Goal: Task Accomplishment & Management: Use online tool/utility

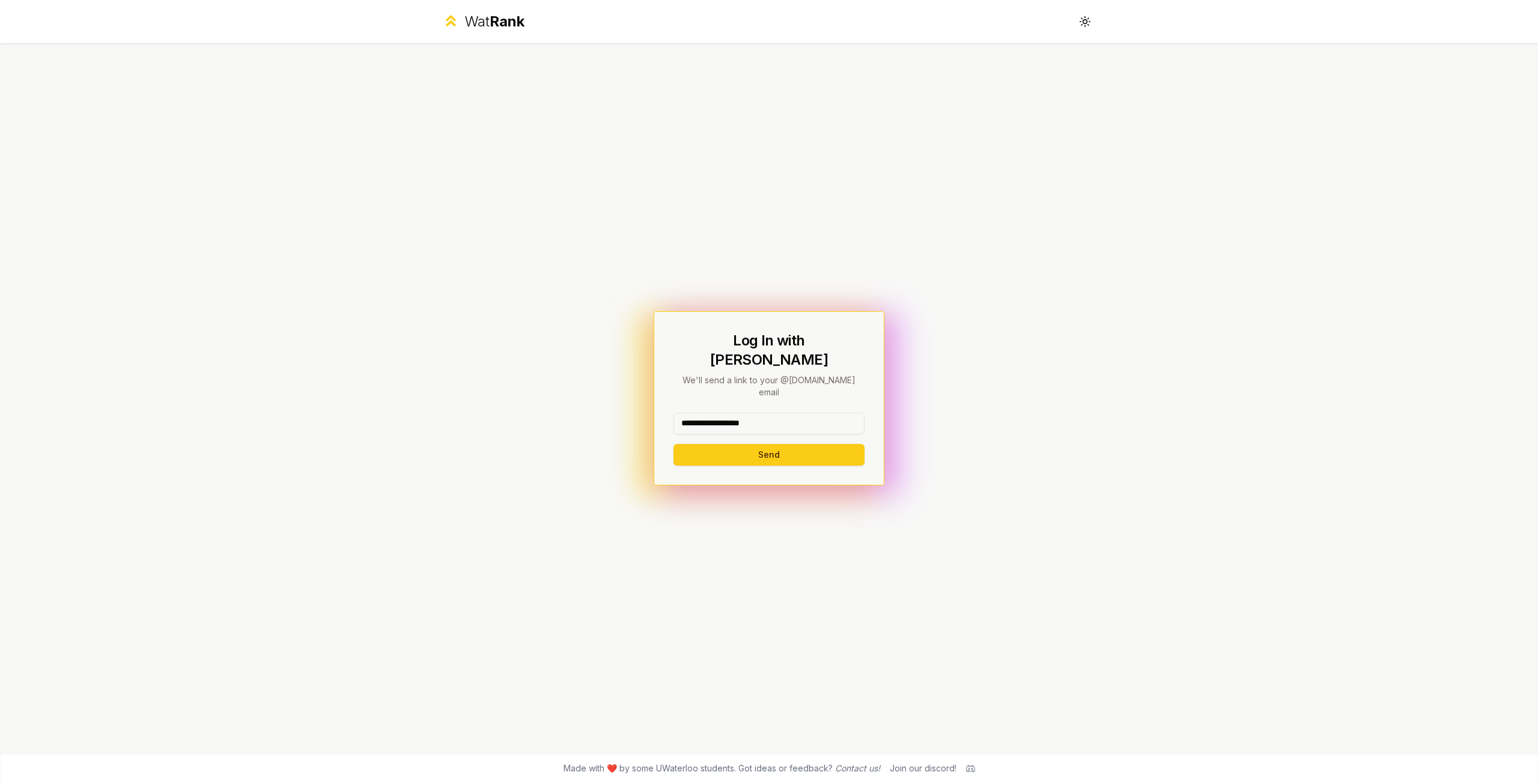
click at [805, 451] on div "**********" at bounding box center [769, 398] width 231 height 174
click at [803, 444] on button "Send" at bounding box center [769, 454] width 191 height 21
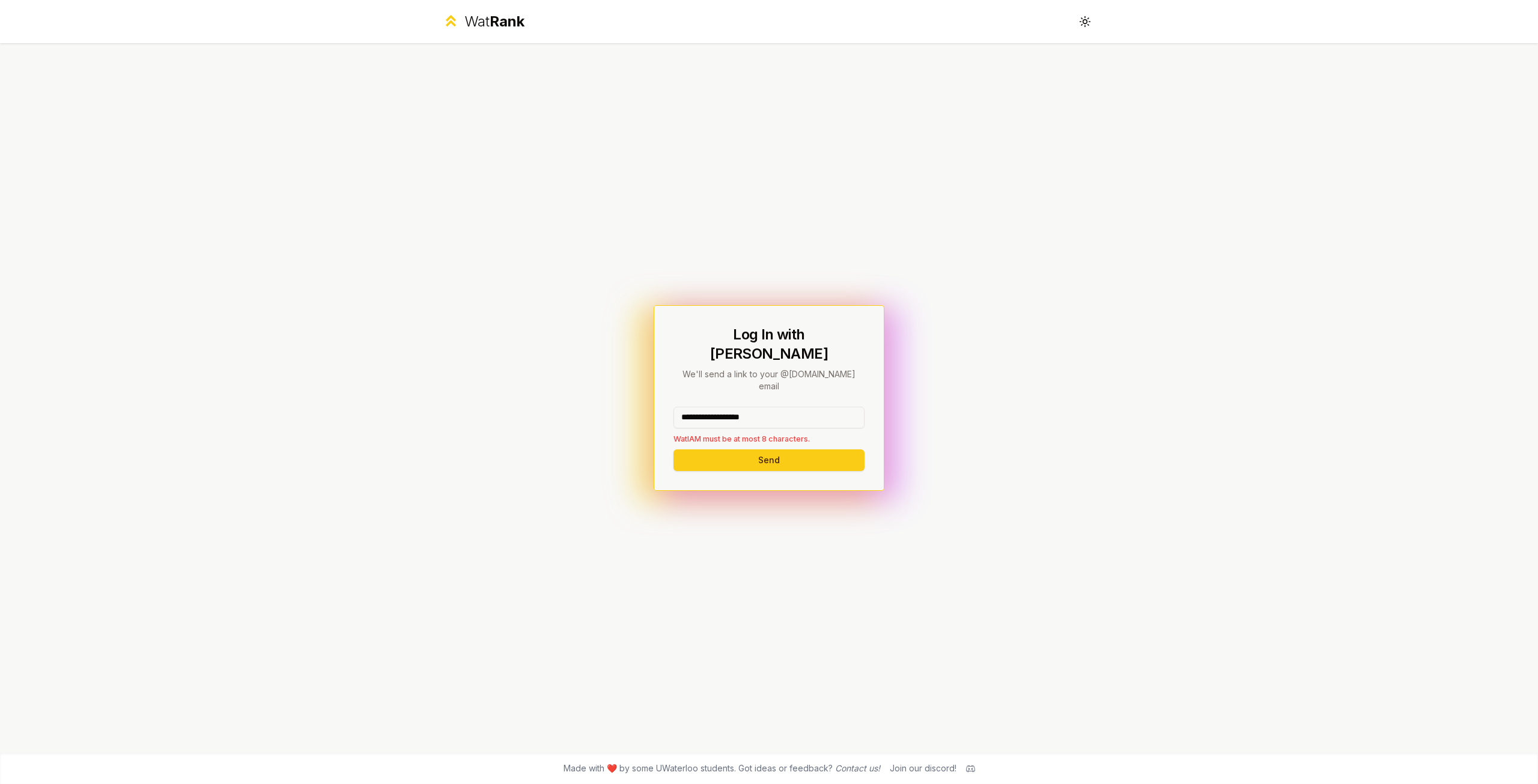
drag, startPoint x: 788, startPoint y: 405, endPoint x: 720, endPoint y: 402, distance: 68.1
click at [720, 407] on input "**********" at bounding box center [769, 417] width 191 height 21
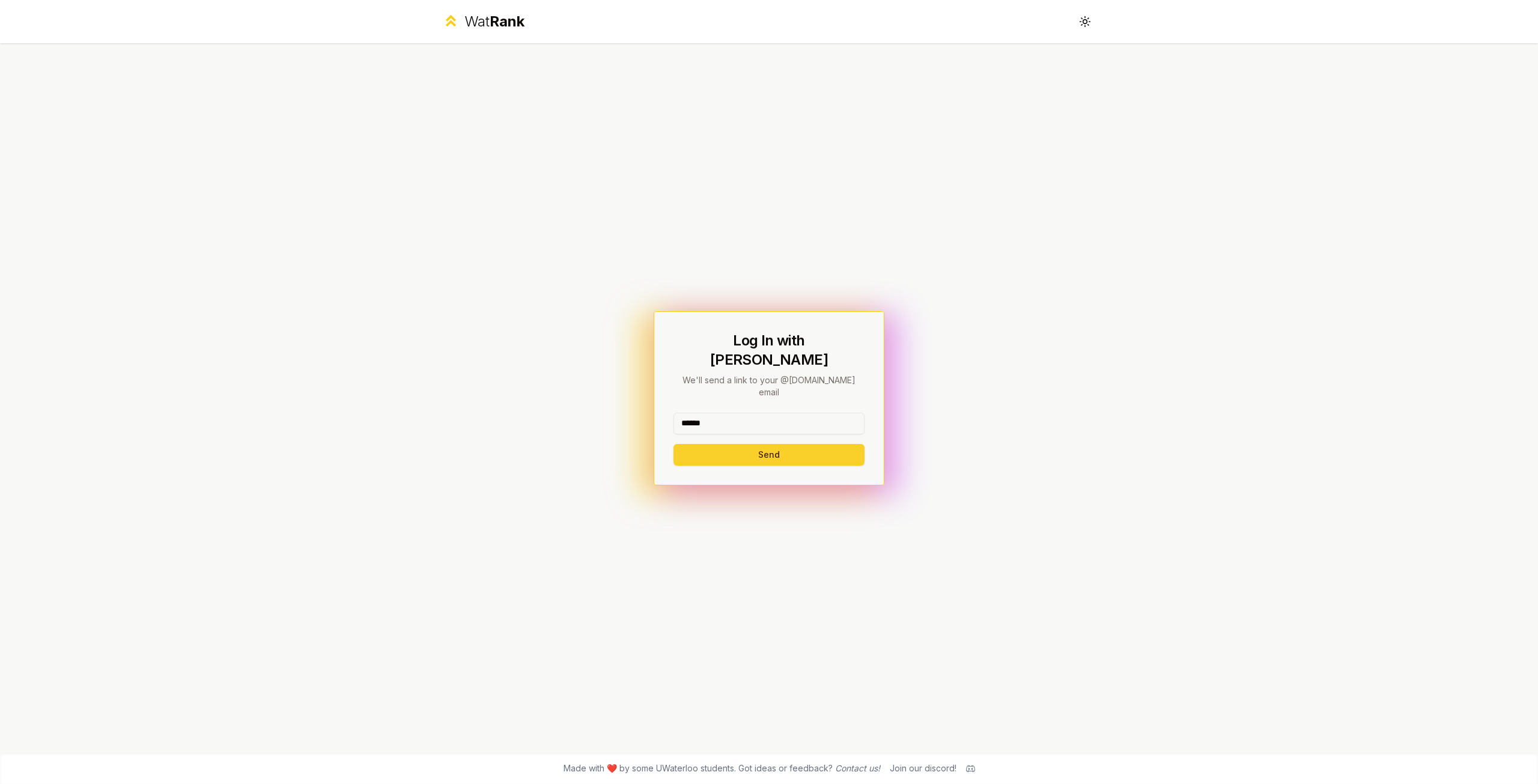
type input "******"
click at [693, 444] on button "Send" at bounding box center [769, 454] width 191 height 21
click at [775, 416] on input at bounding box center [769, 423] width 191 height 21
click at [476, 340] on div "Log In with WatIAM We'll send a link to your @[DOMAIN_NAME] email Send" at bounding box center [769, 398] width 692 height 710
click at [713, 413] on input at bounding box center [769, 423] width 191 height 21
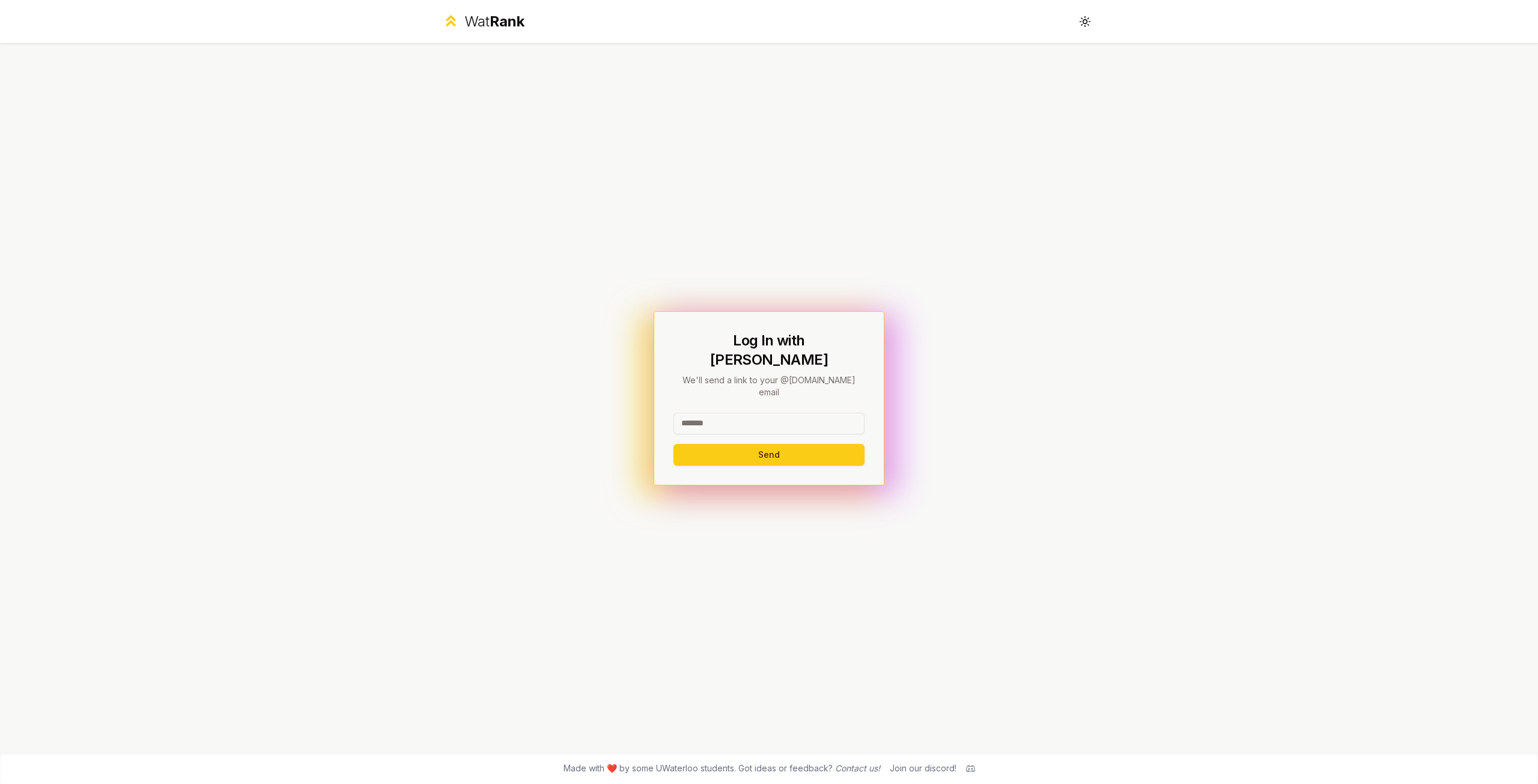
click at [994, 322] on div "Log In with WatIAM We'll send a link to your @[DOMAIN_NAME] email Send" at bounding box center [769, 398] width 692 height 710
click at [1090, 27] on button "Toggle theme" at bounding box center [1085, 21] width 21 height 21
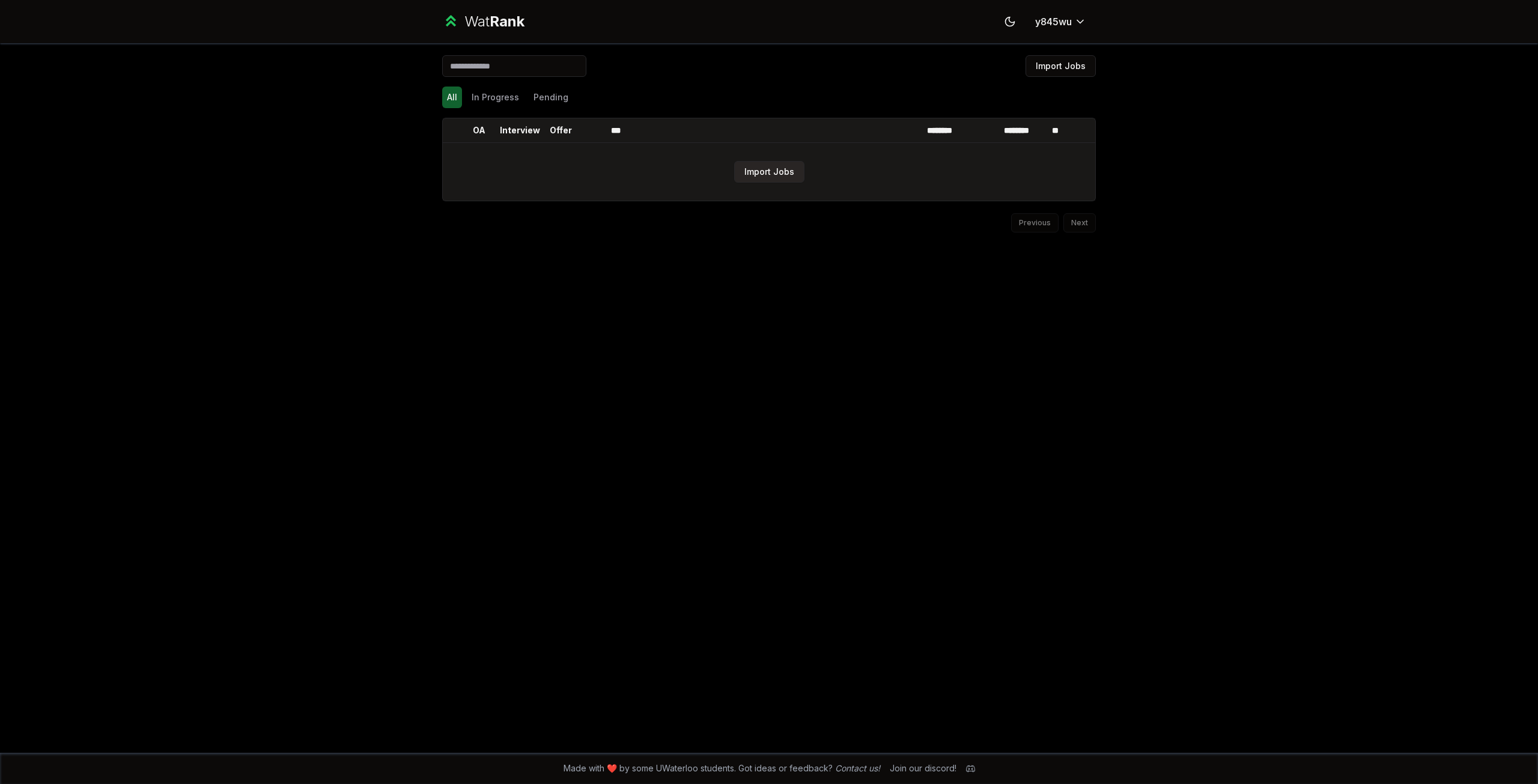
click at [778, 171] on button "Import Jobs" at bounding box center [770, 171] width 71 height 21
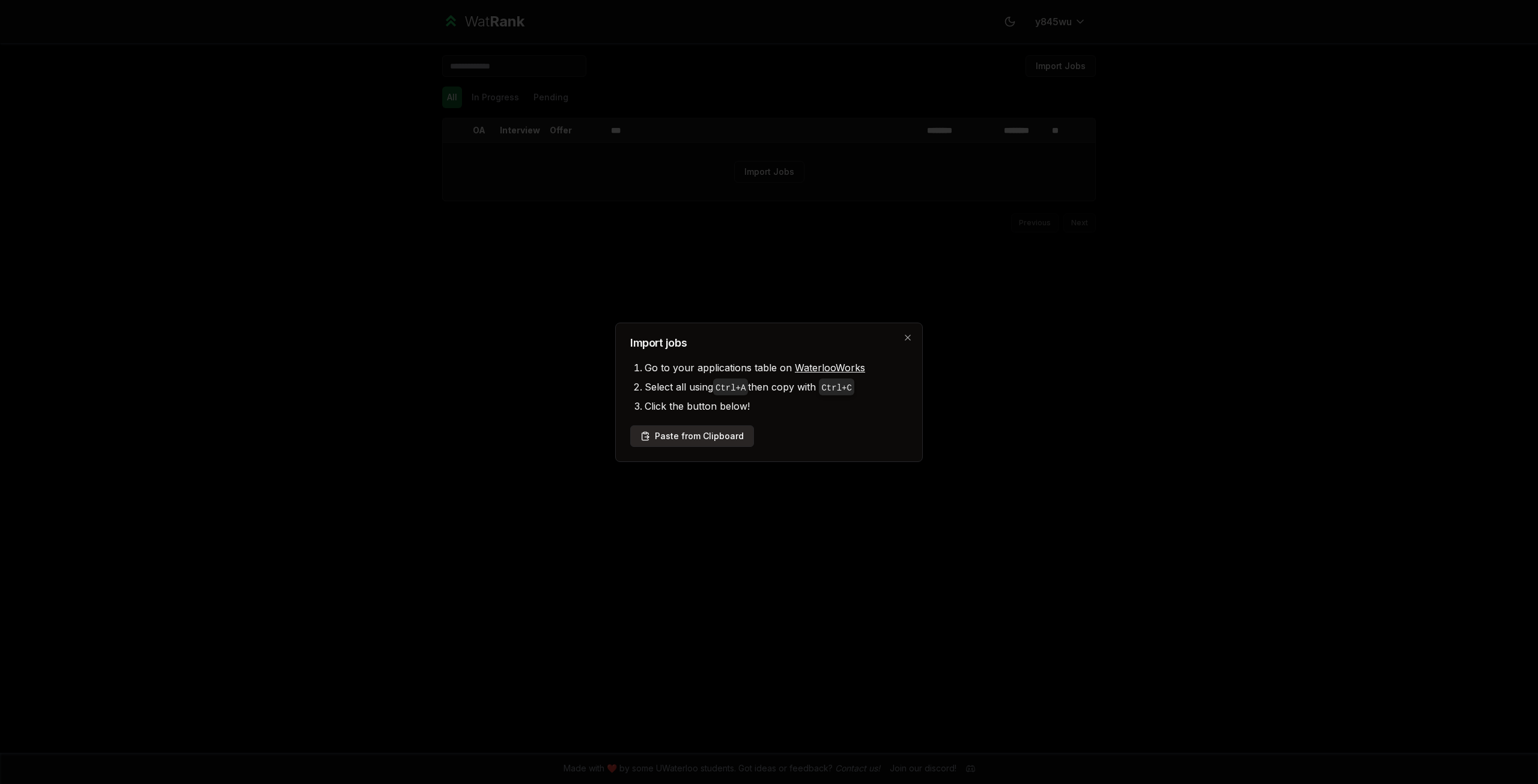
click at [712, 439] on button "Paste from Clipboard" at bounding box center [692, 436] width 124 height 21
click at [712, 436] on button "Paste from Clipboard" at bounding box center [692, 436] width 124 height 21
click at [702, 433] on button "Paste from Clipboard" at bounding box center [692, 436] width 124 height 21
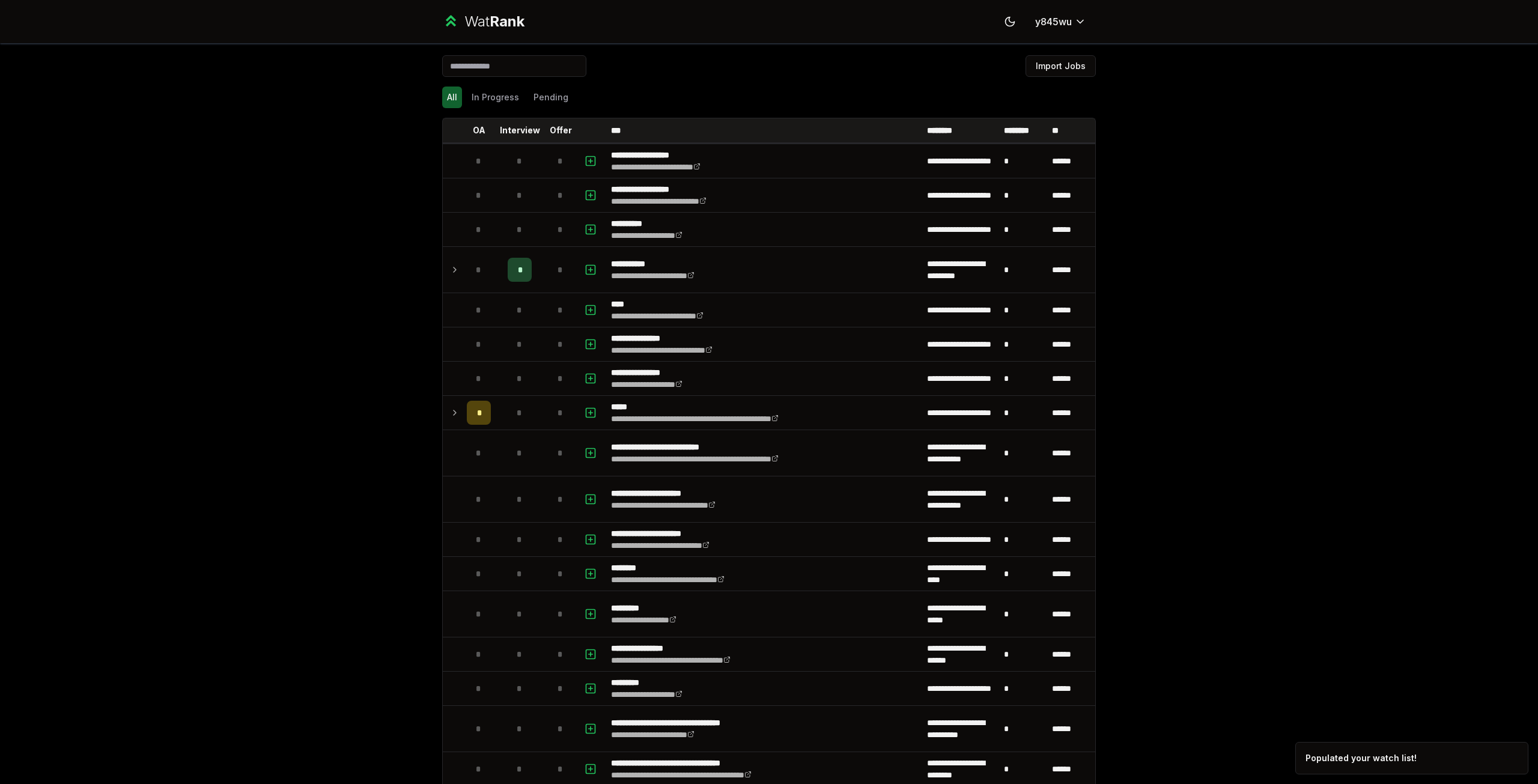
click at [344, 322] on div "**********" at bounding box center [769, 392] width 1538 height 784
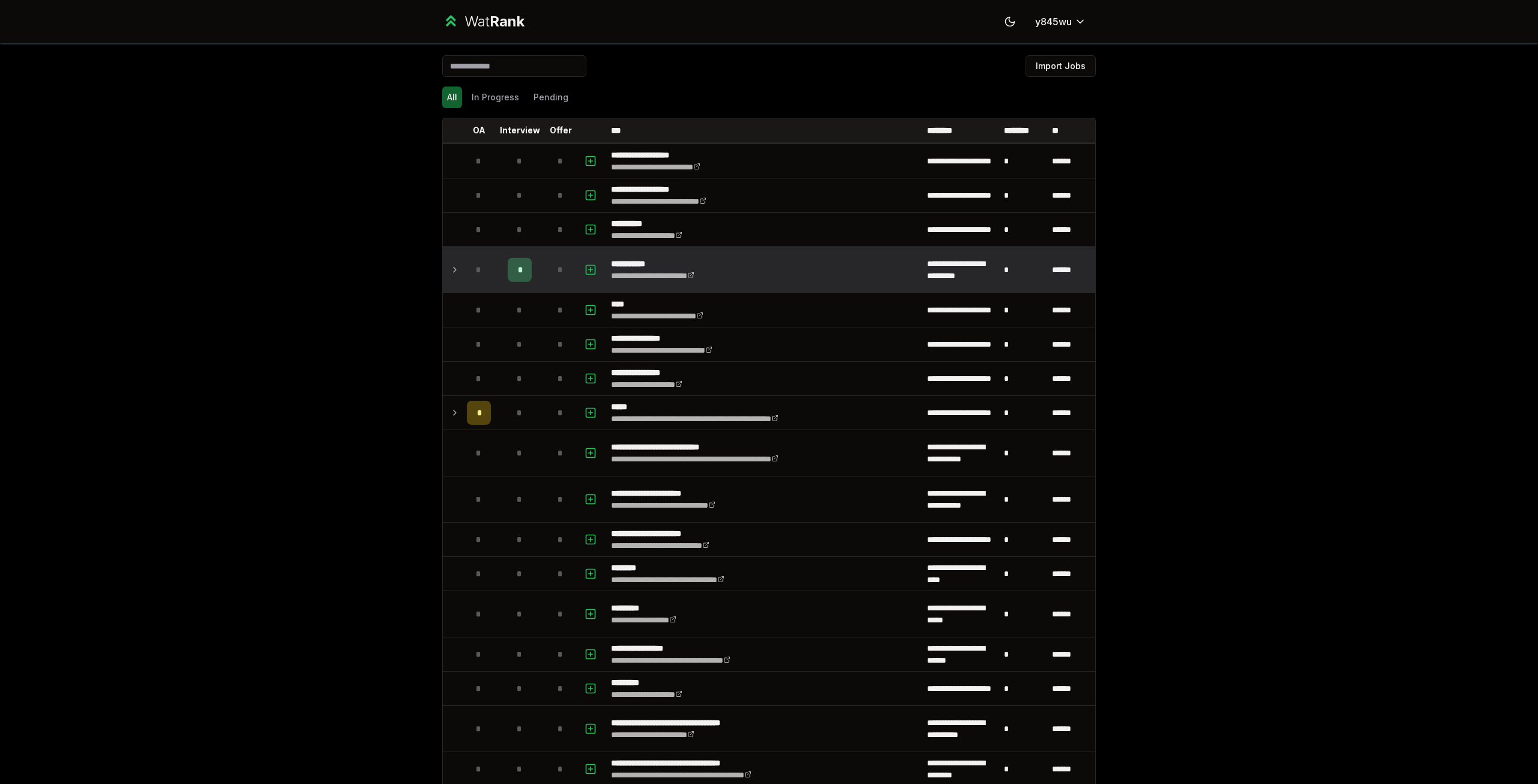
click at [443, 268] on td at bounding box center [453, 270] width 19 height 46
click at [450, 270] on icon at bounding box center [454, 270] width 10 height 14
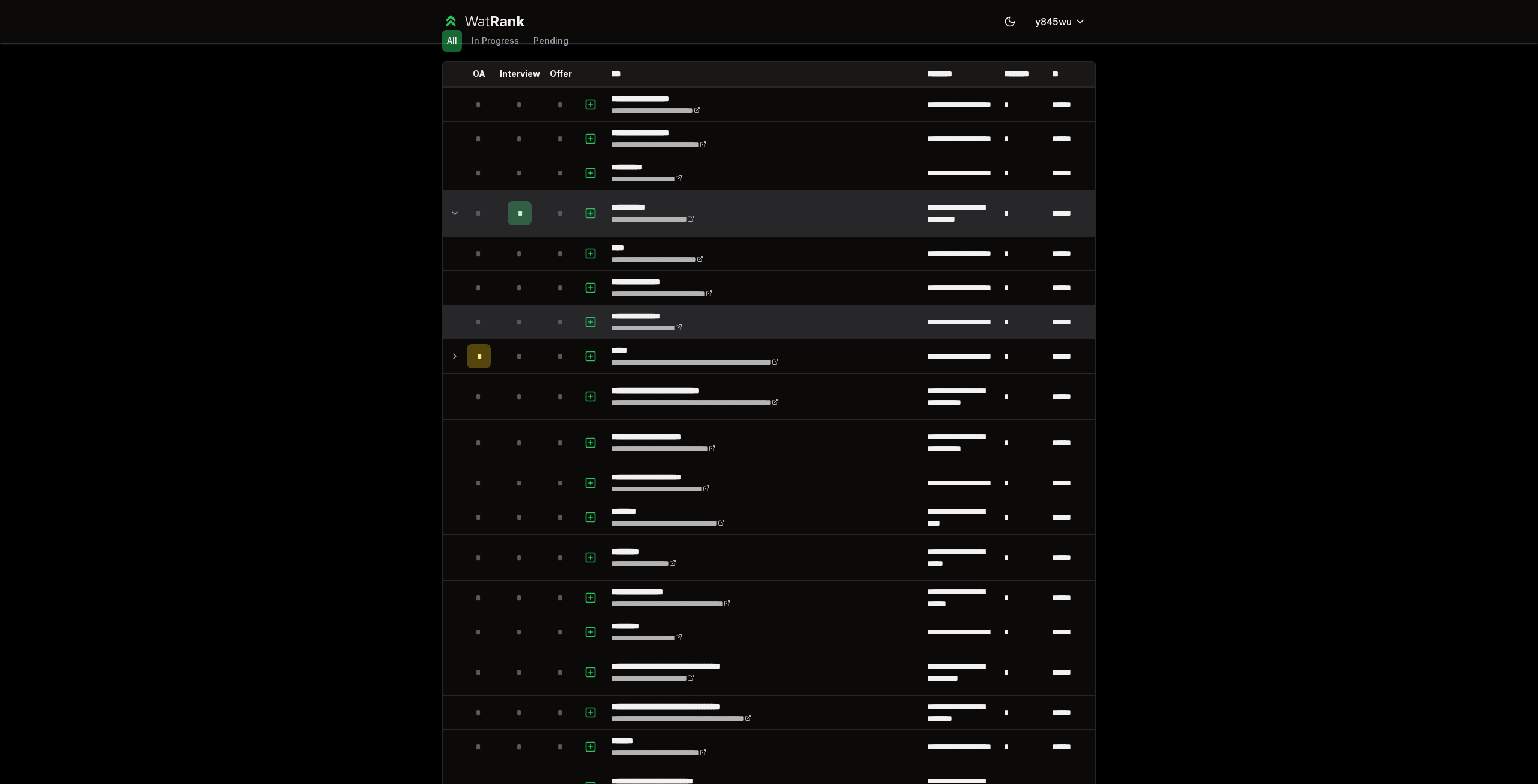
scroll to position [60, 0]
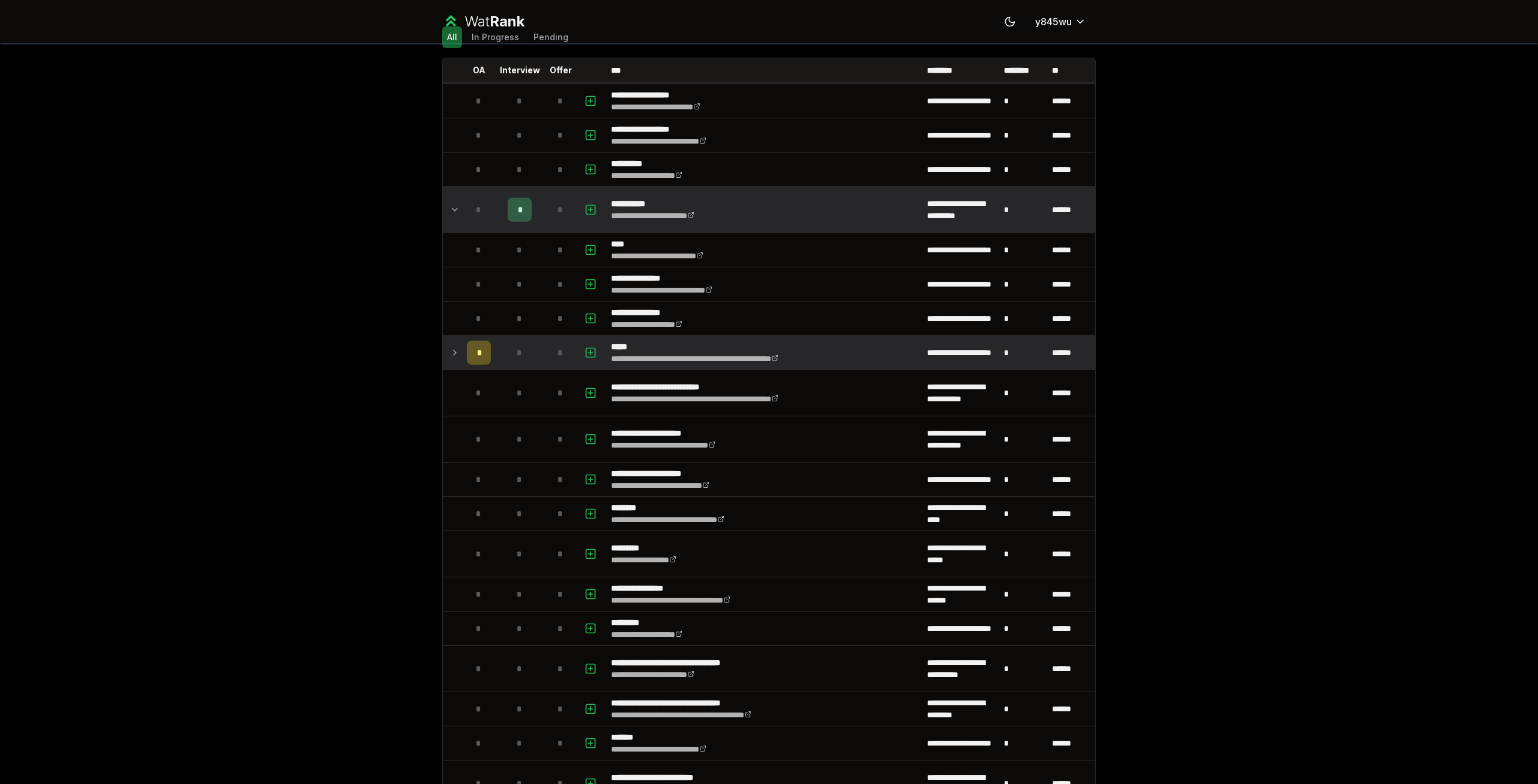
click at [450, 350] on icon at bounding box center [454, 353] width 10 height 14
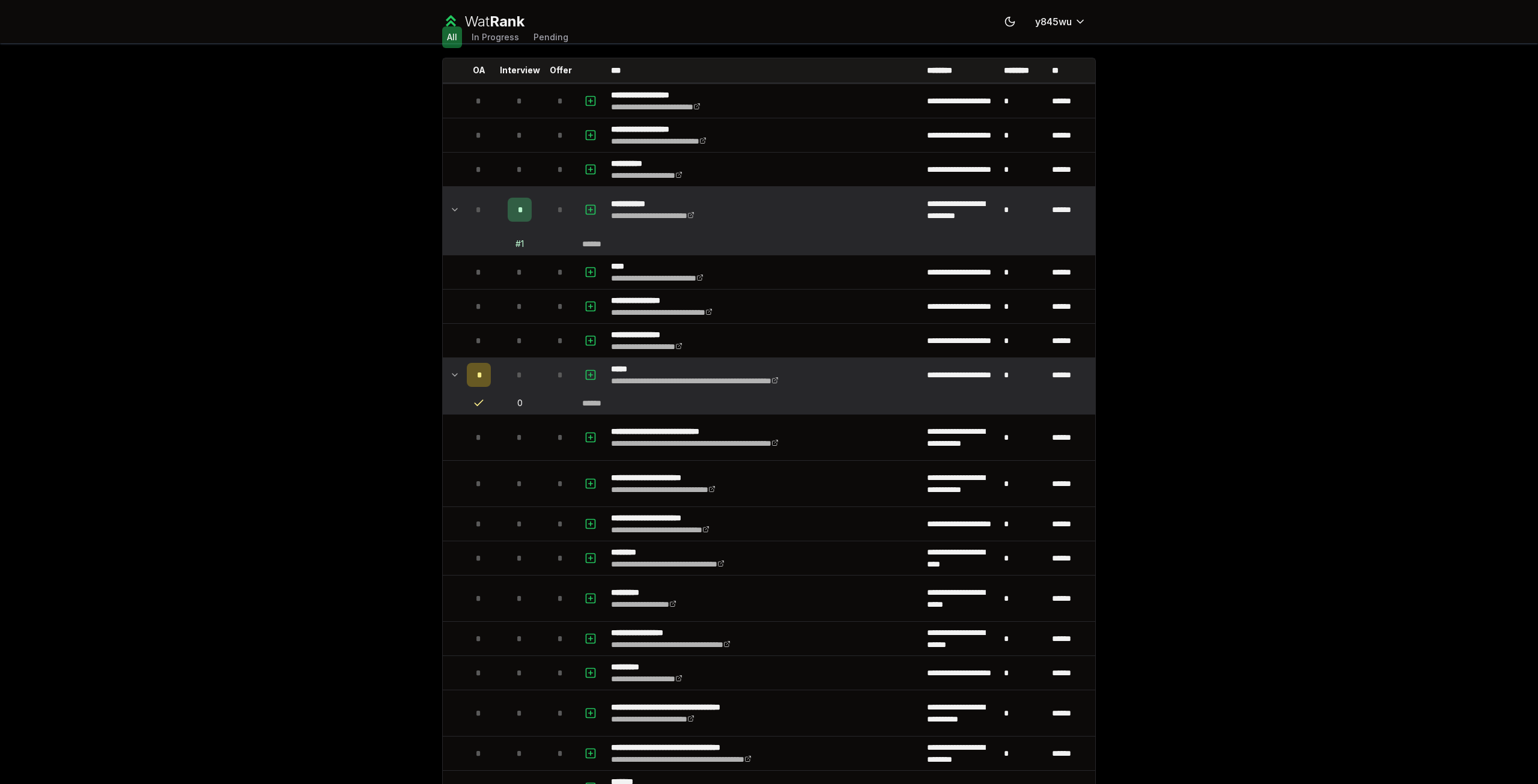
click at [453, 375] on icon at bounding box center [454, 375] width 4 height 3
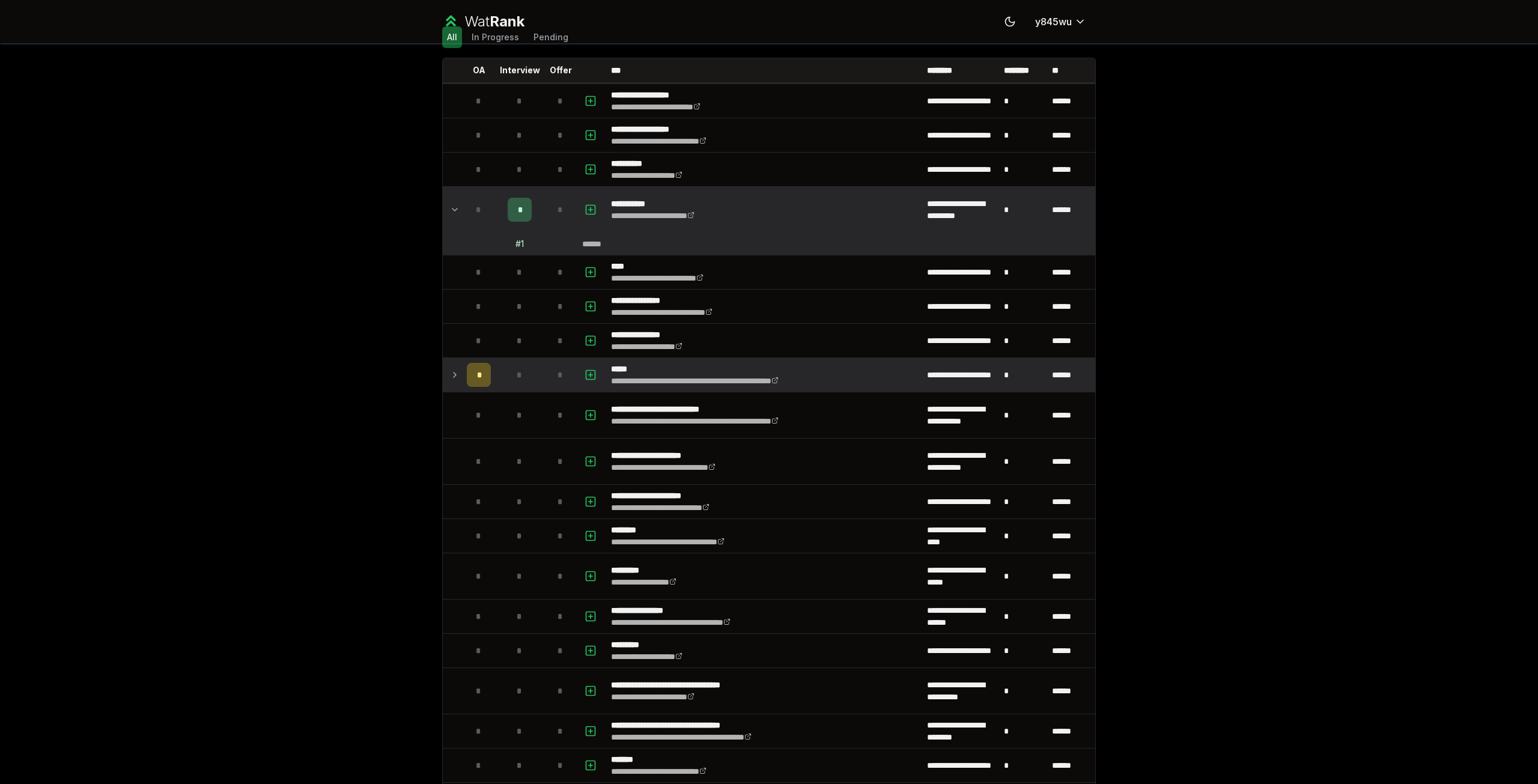
click at [450, 375] on icon at bounding box center [454, 375] width 10 height 14
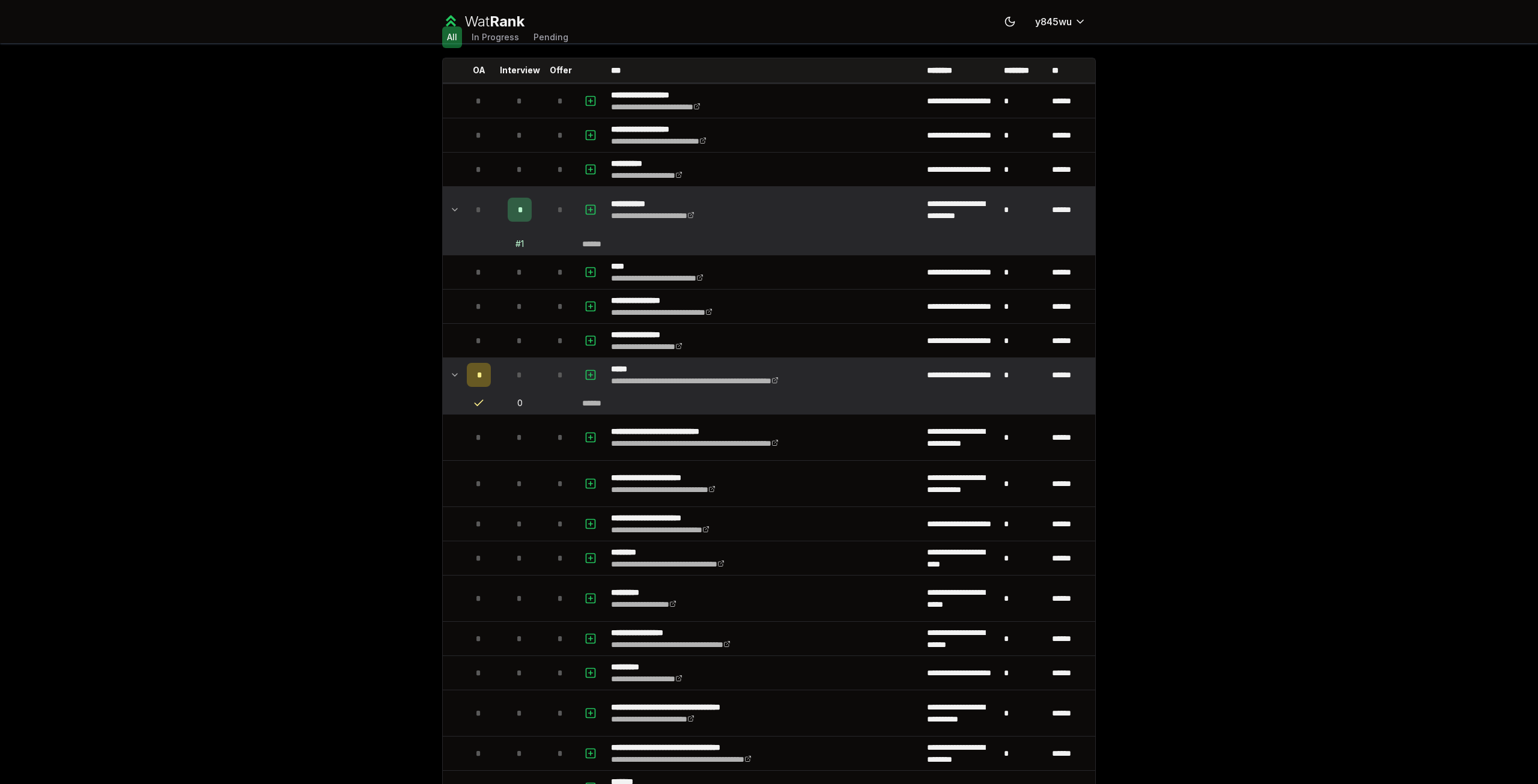
click at [453, 209] on icon at bounding box center [454, 209] width 10 height 14
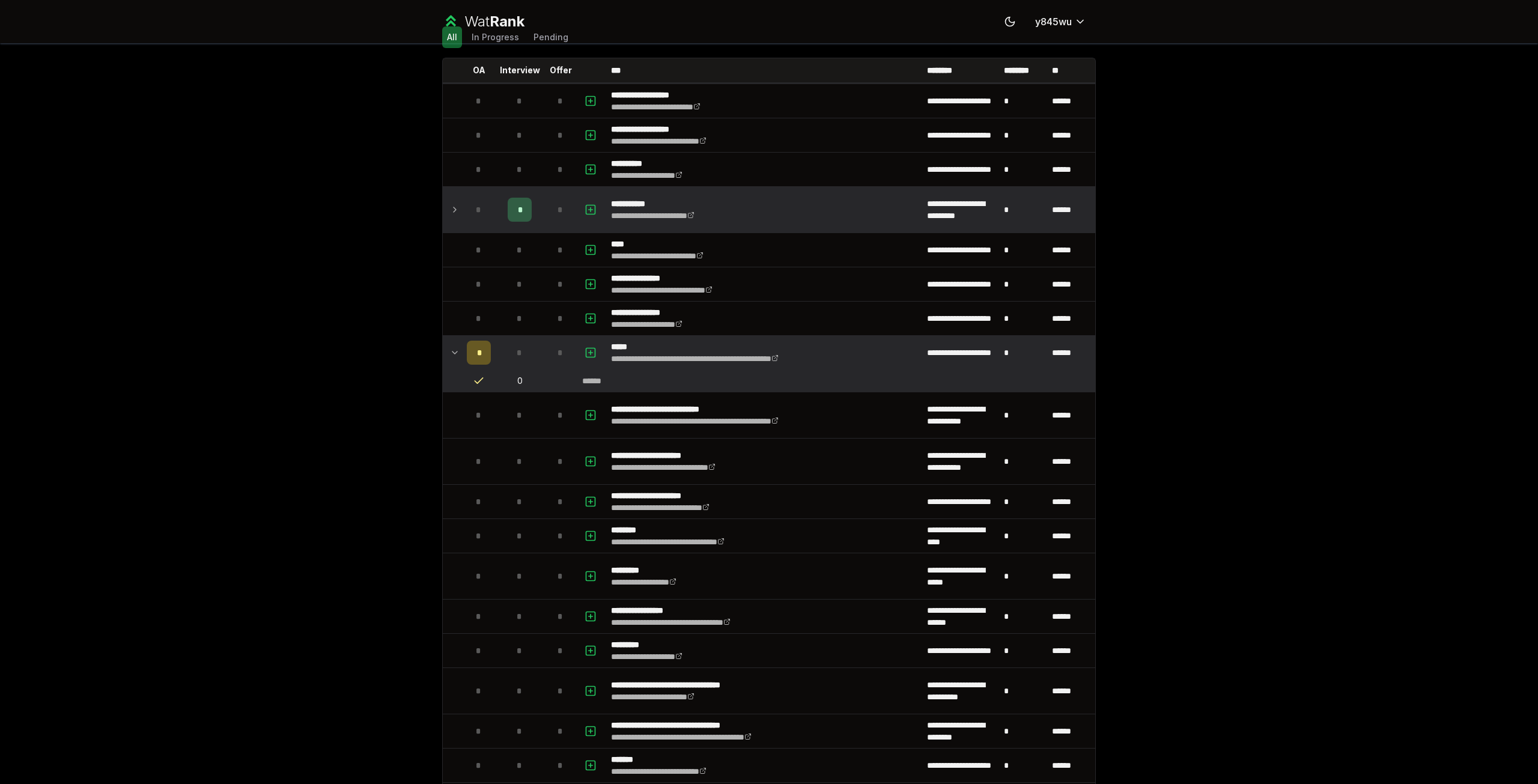
click at [453, 208] on icon at bounding box center [454, 209] width 10 height 14
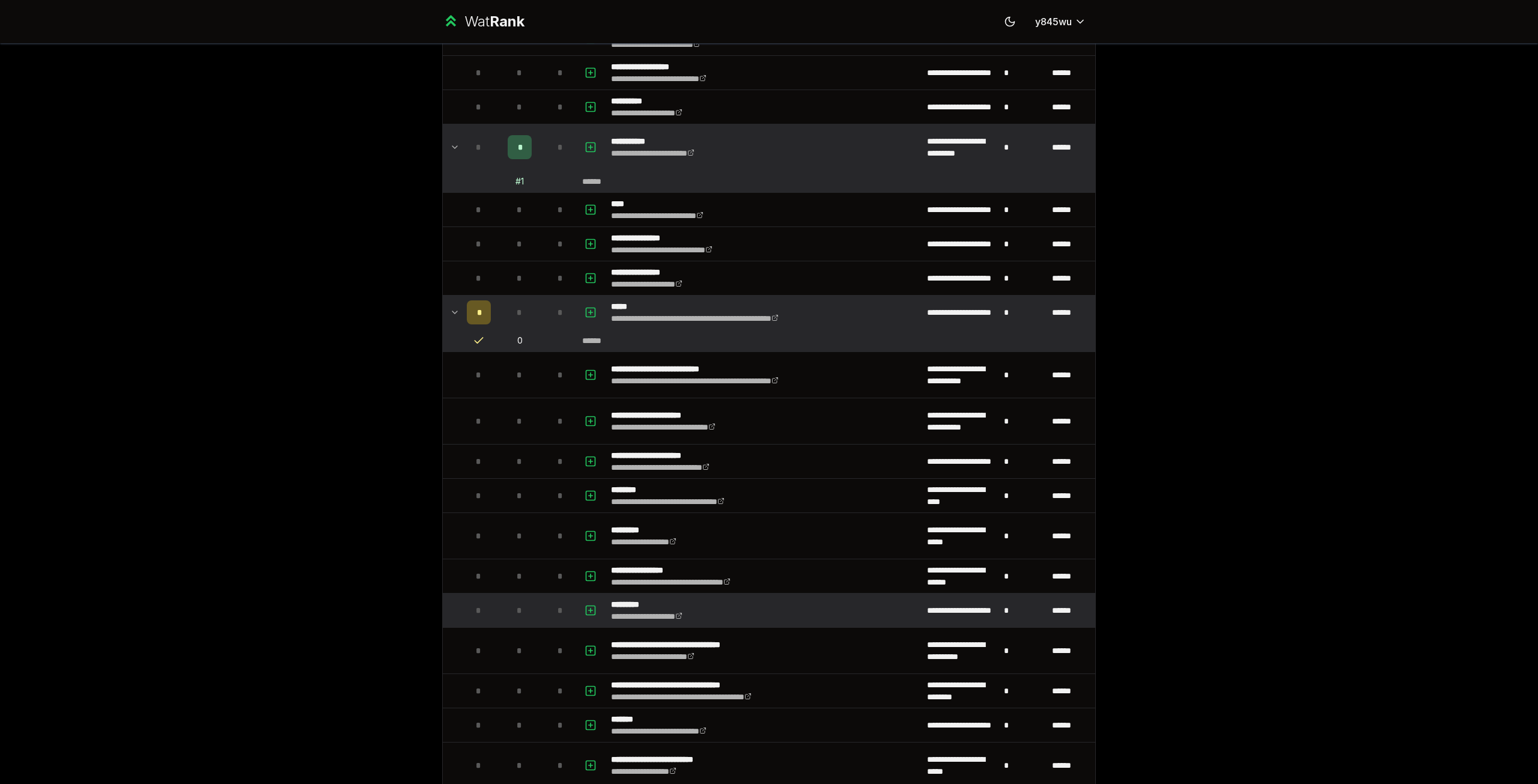
scroll to position [0, 0]
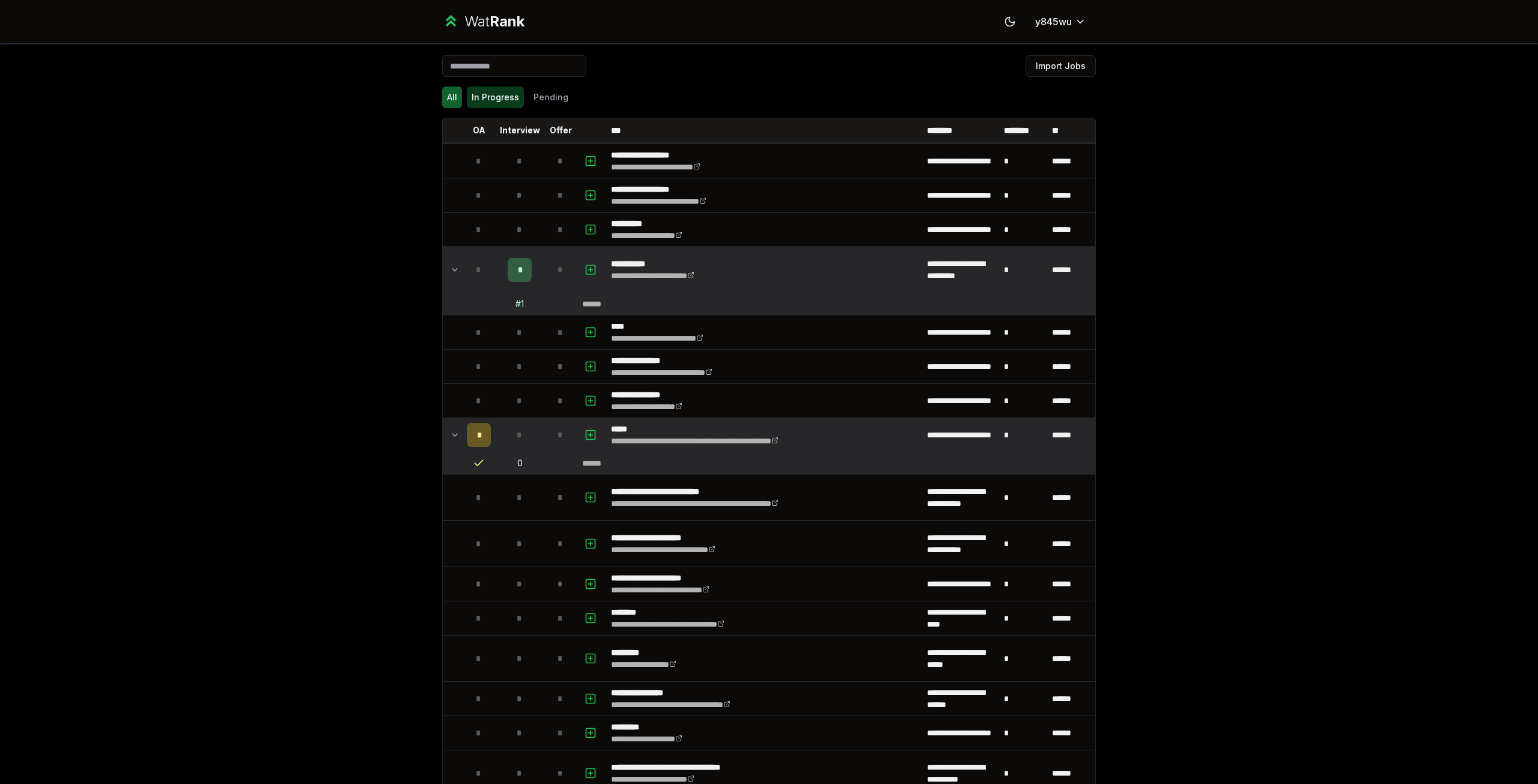
click at [496, 101] on button "In Progress" at bounding box center [495, 97] width 57 height 21
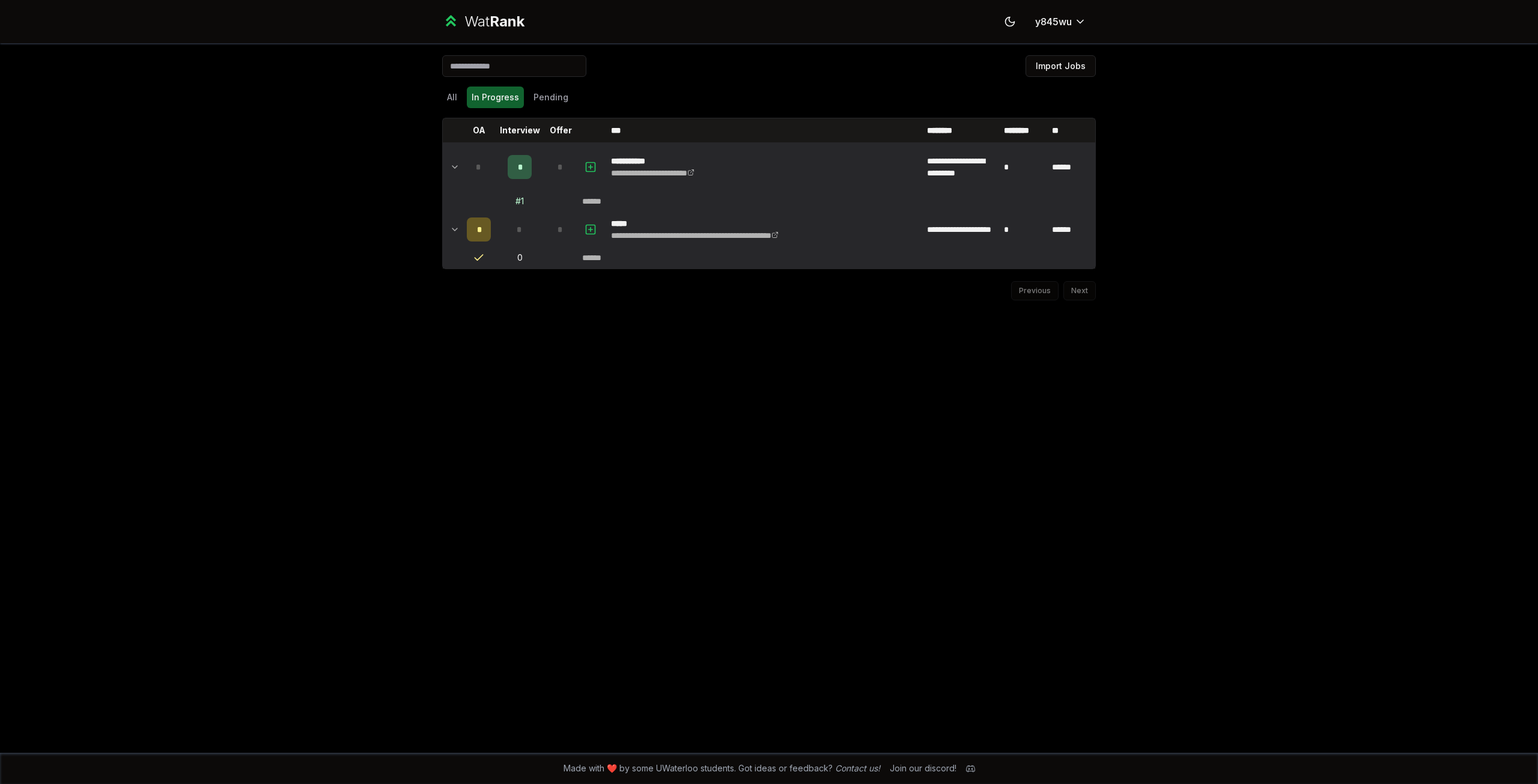
click at [518, 169] on span "*" at bounding box center [520, 167] width 4 height 12
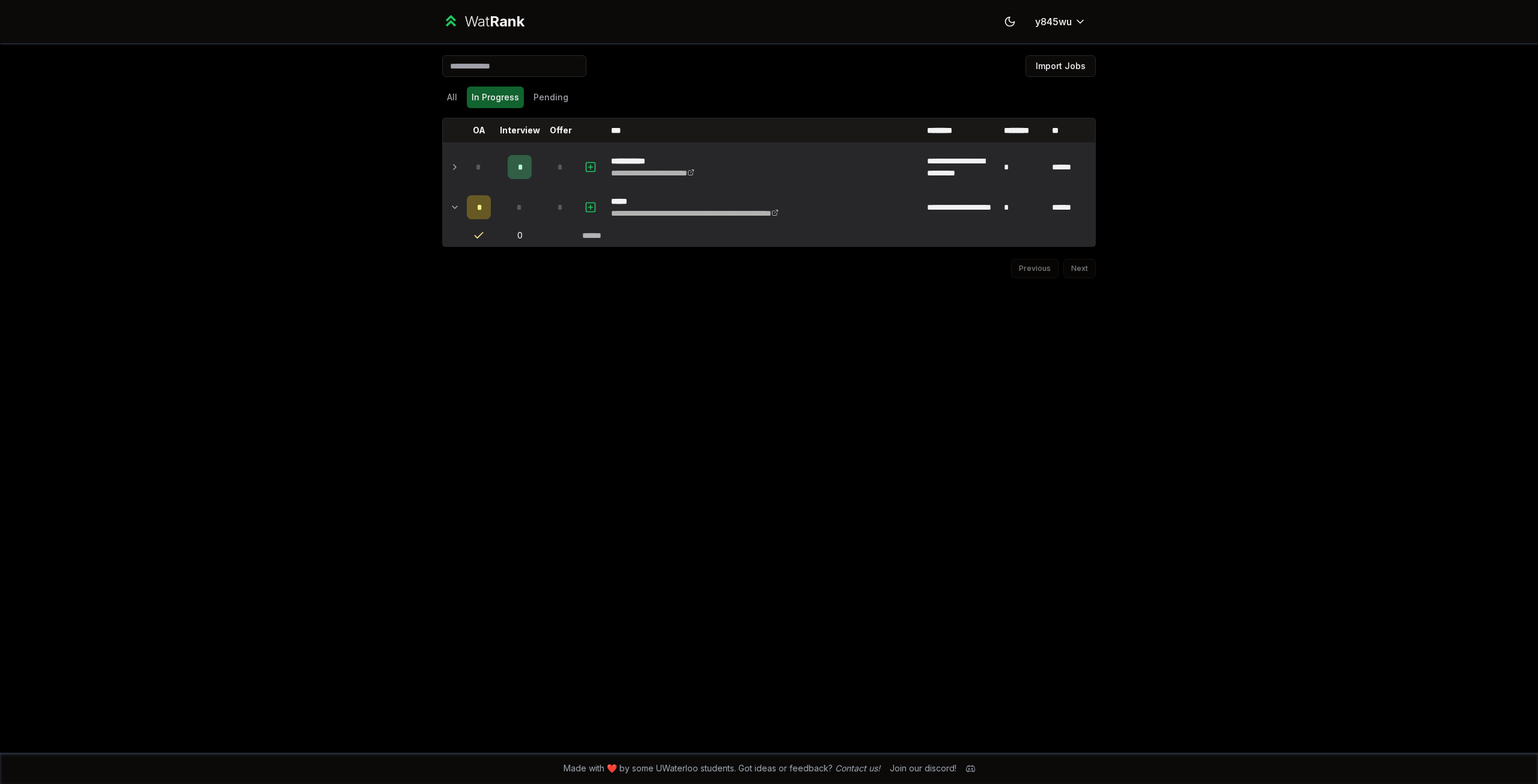
click at [518, 169] on span "*" at bounding box center [520, 167] width 4 height 12
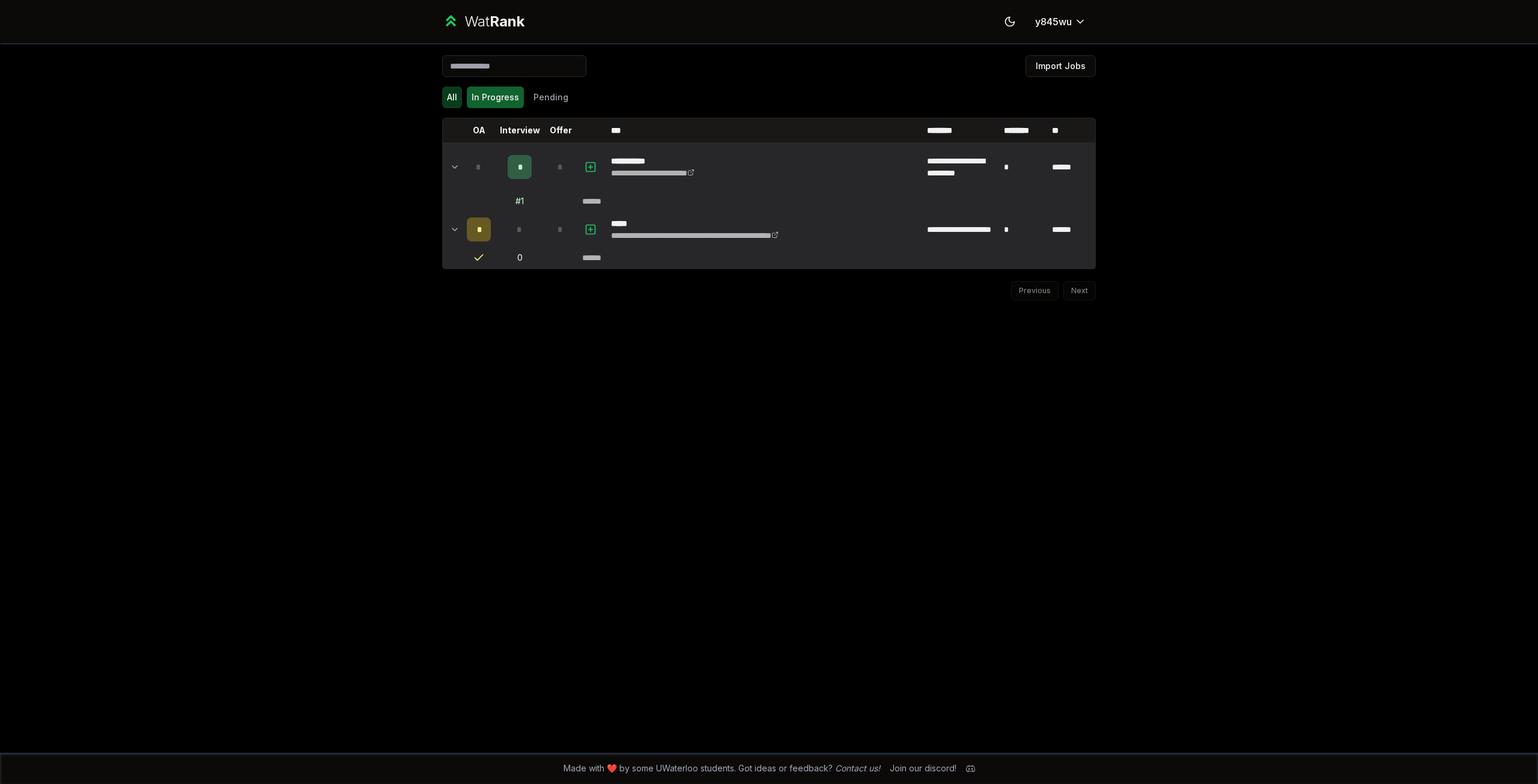
click at [453, 94] on button "All" at bounding box center [452, 97] width 19 height 21
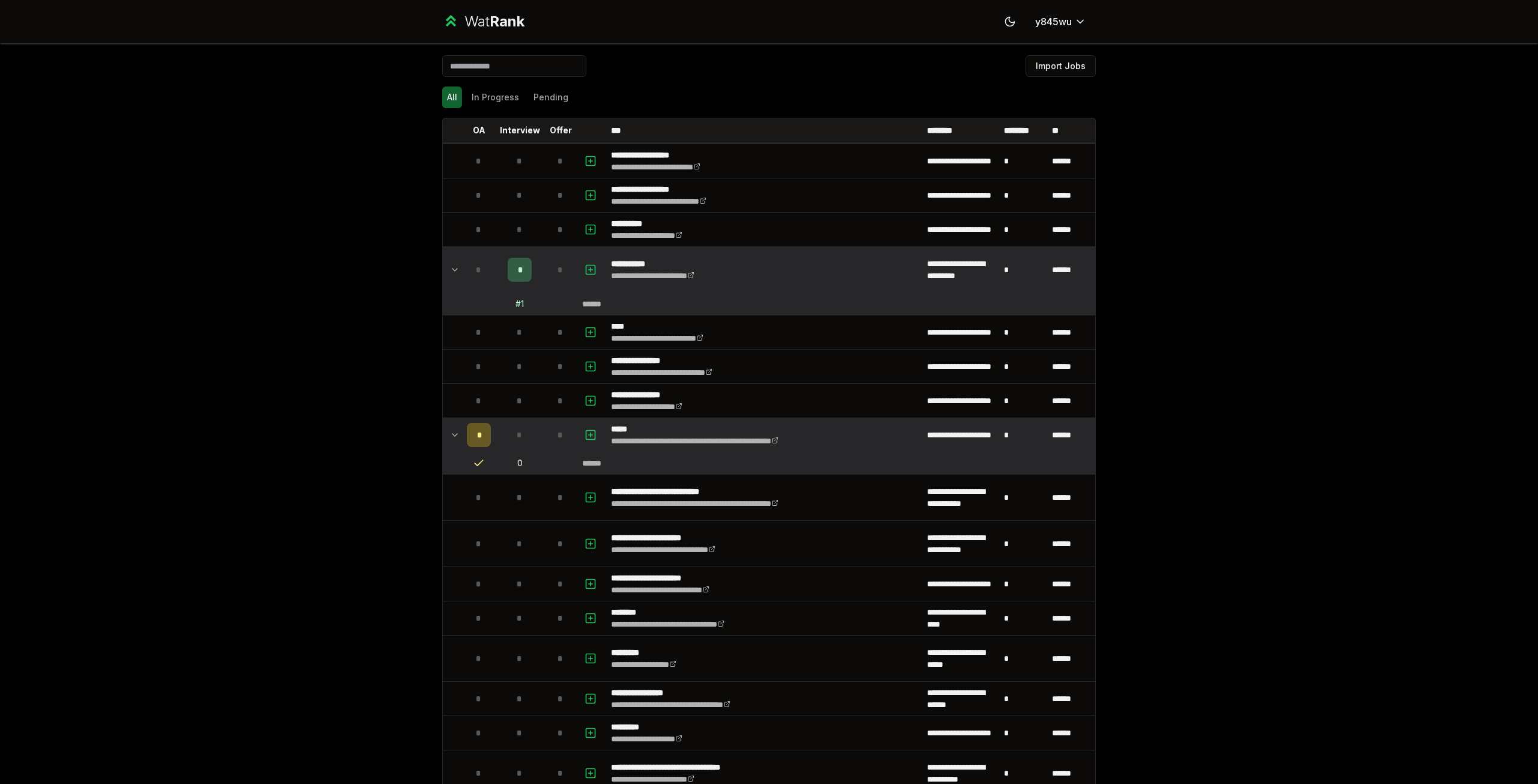
click at [631, 93] on div "All In Progress Pending" at bounding box center [769, 97] width 654 height 21
click at [584, 268] on icon "button" at bounding box center [590, 270] width 12 height 14
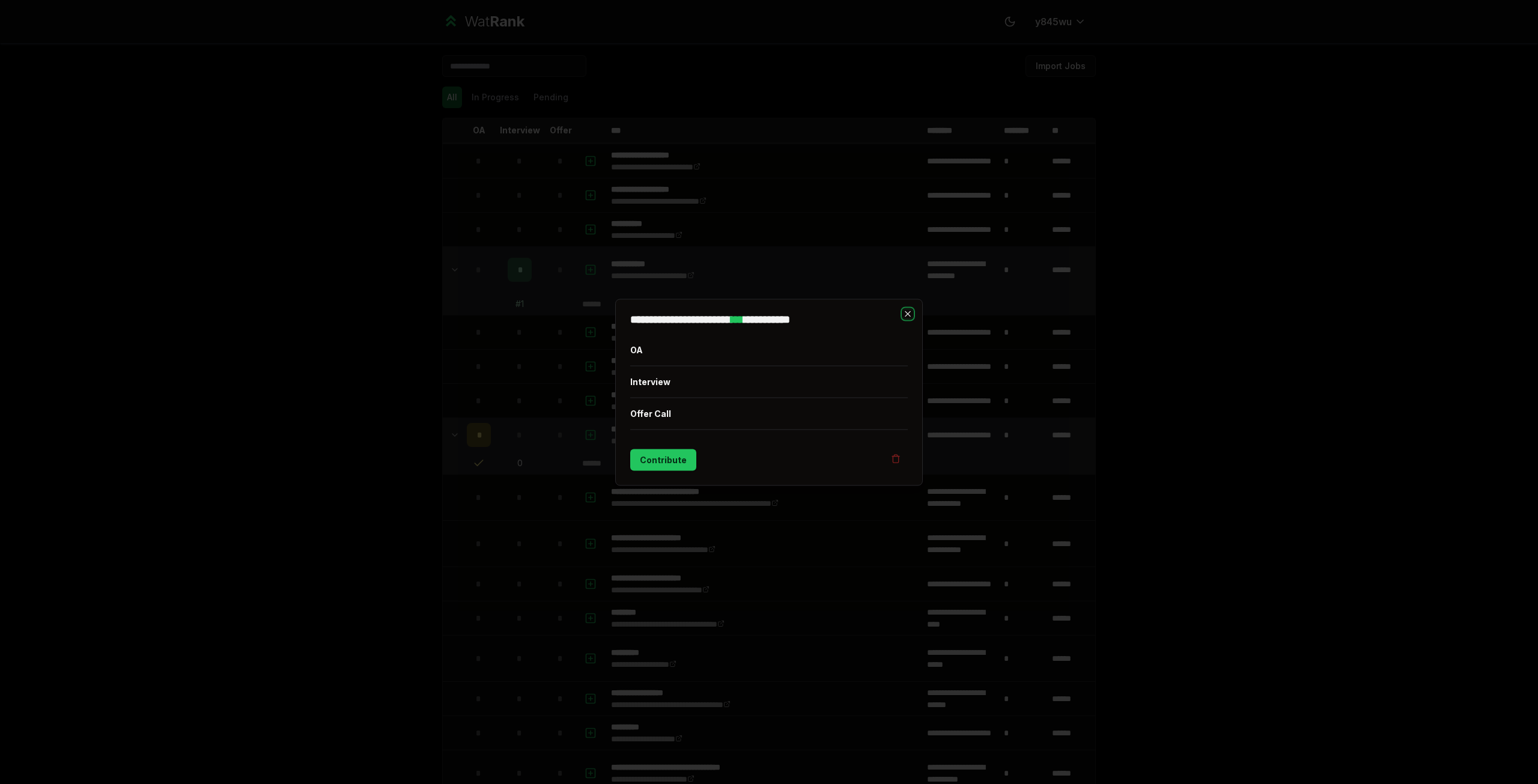
click at [908, 310] on icon "button" at bounding box center [908, 313] width 10 height 10
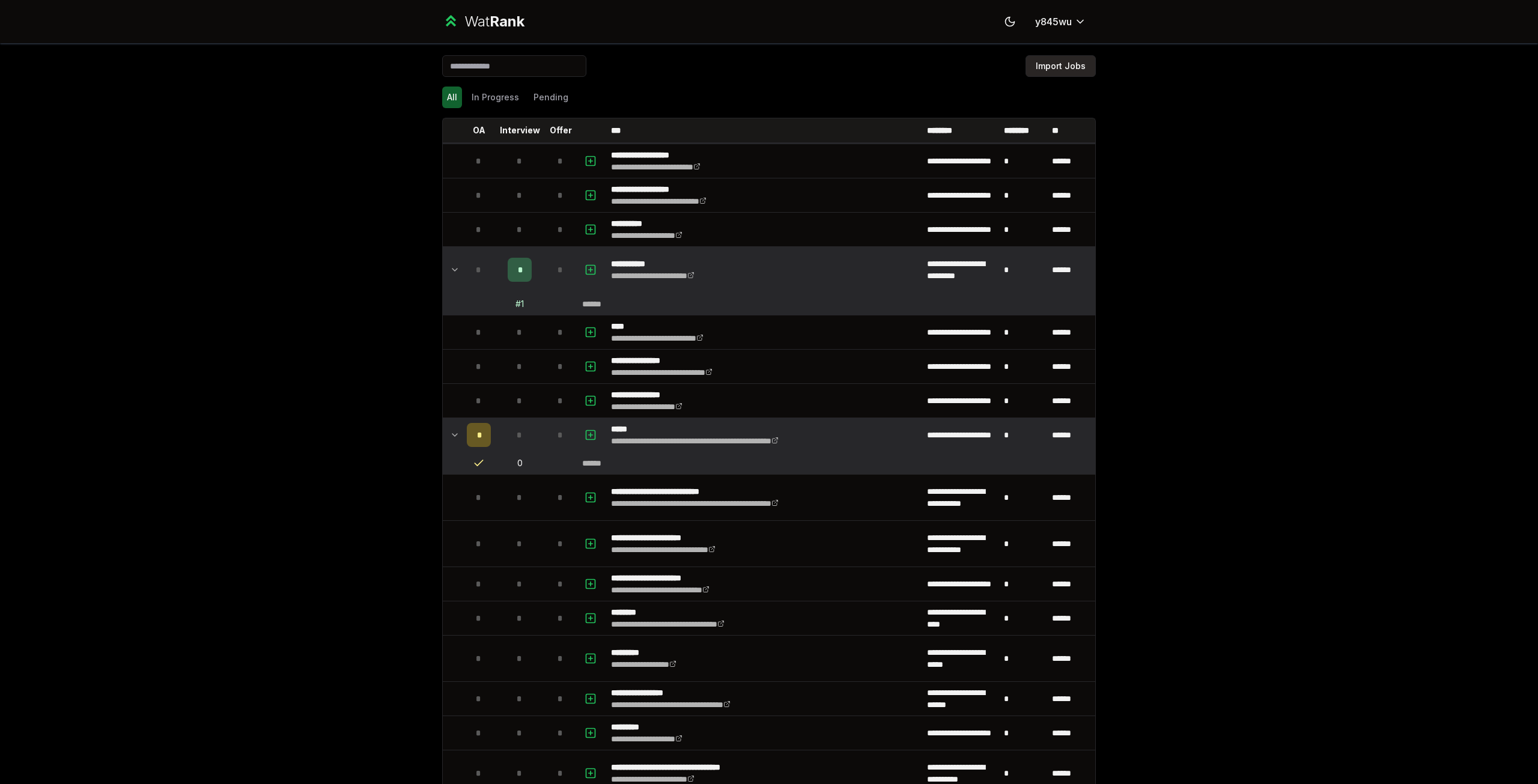
click at [1049, 67] on button "Import Jobs" at bounding box center [1061, 66] width 71 height 21
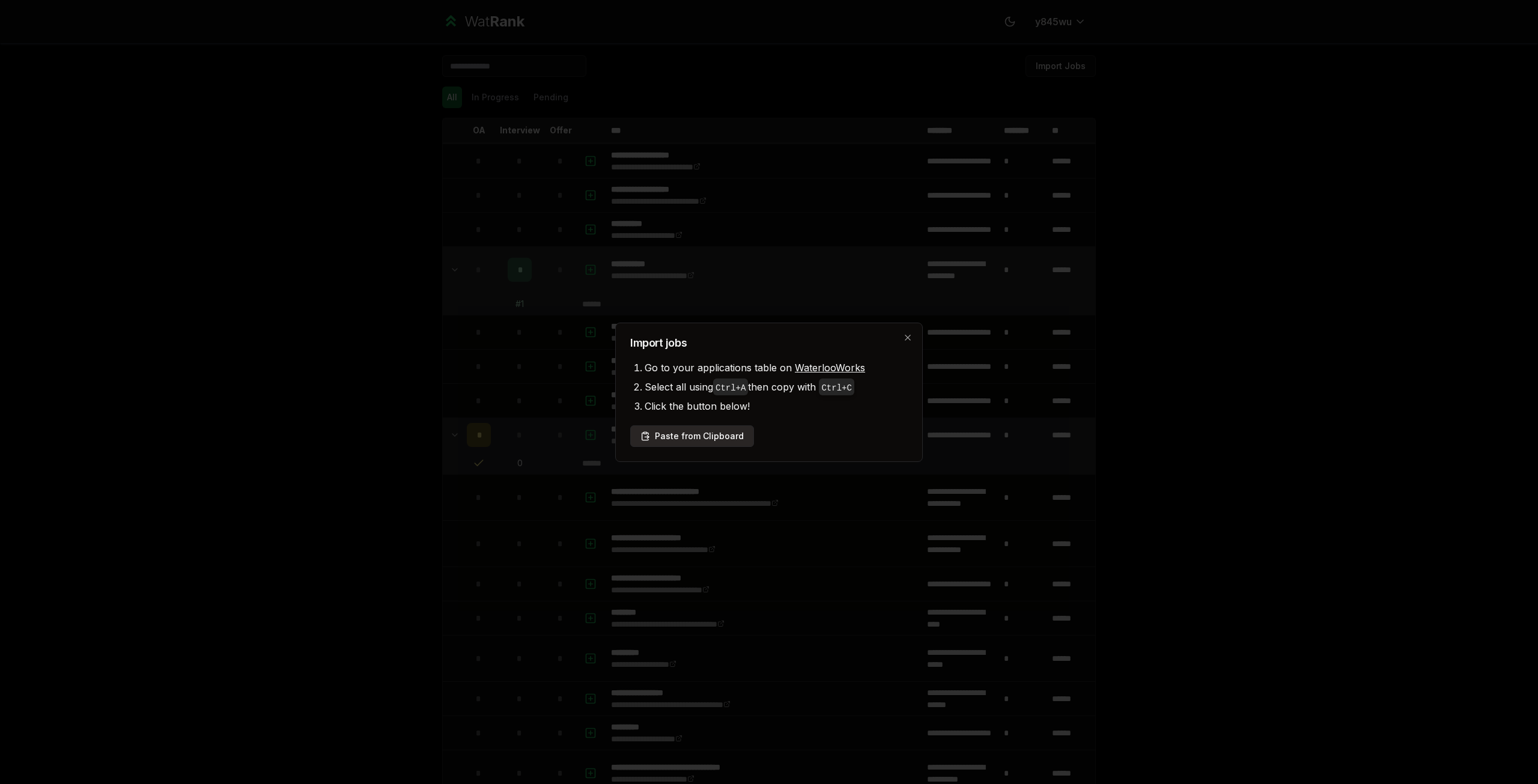
click at [703, 429] on button "Paste from Clipboard" at bounding box center [692, 436] width 124 height 21
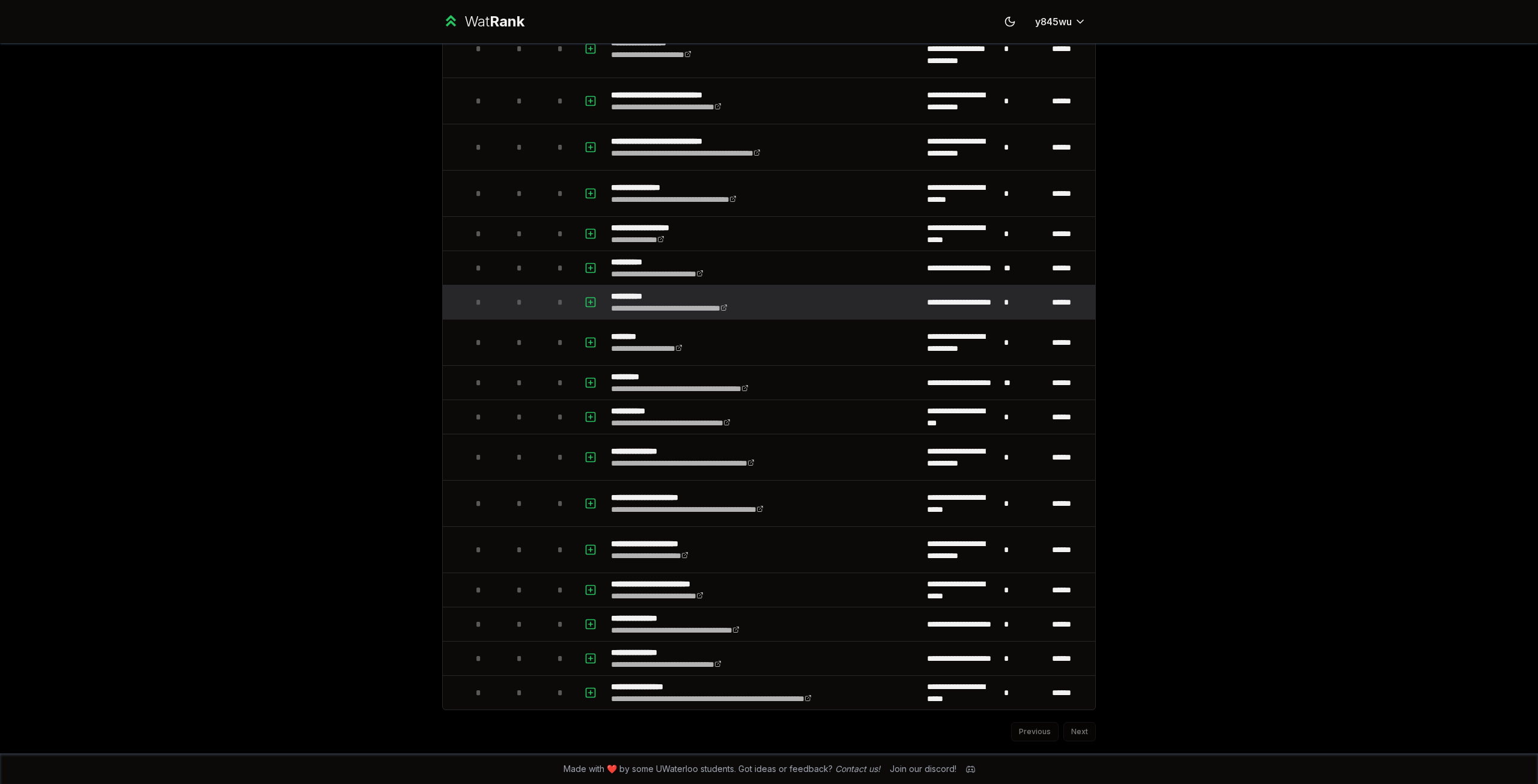
scroll to position [1459, 0]
